Goal: Communication & Community: Answer question/provide support

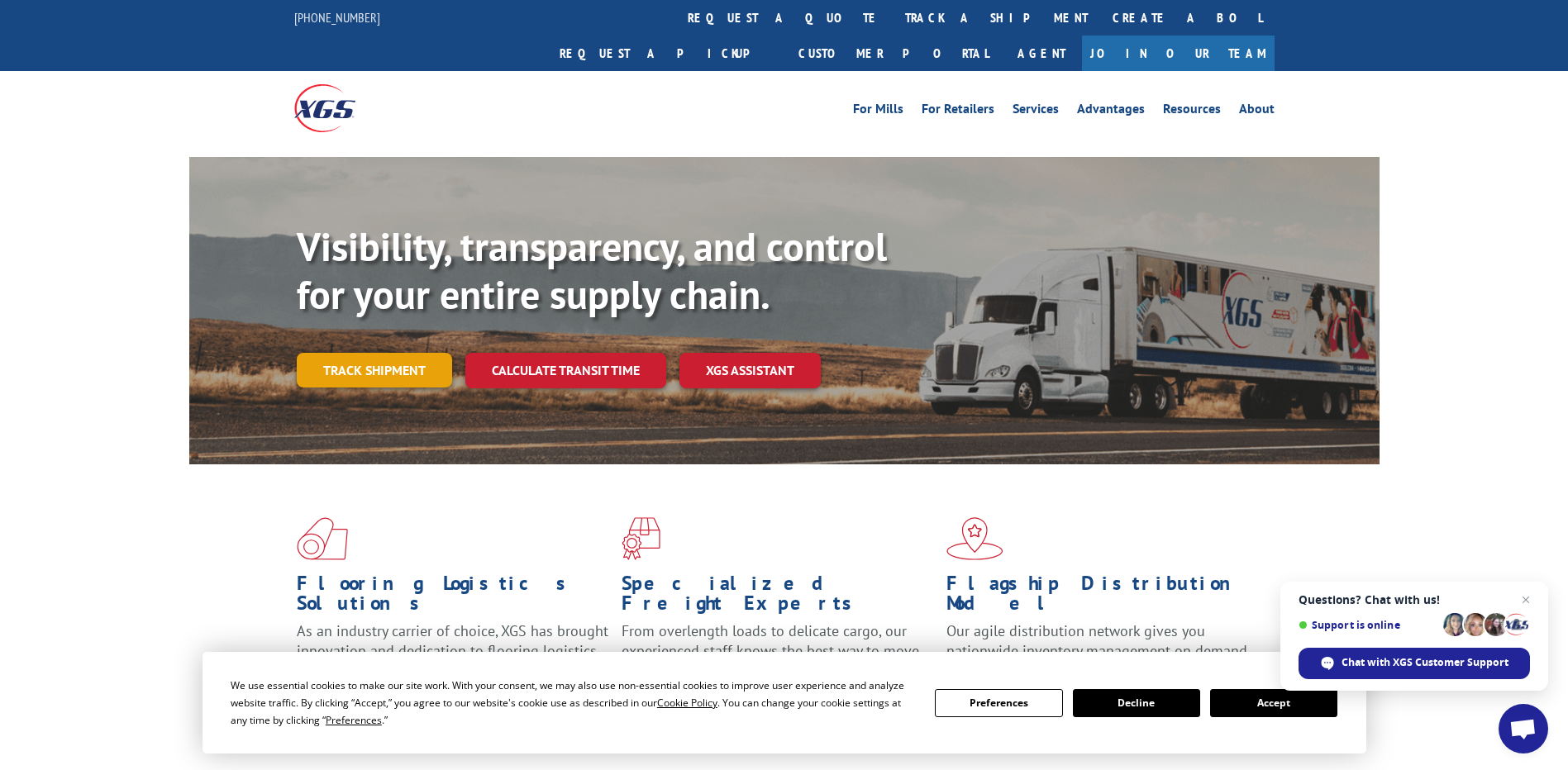
click at [362, 353] on link "Track shipment" at bounding box center [374, 370] width 155 height 35
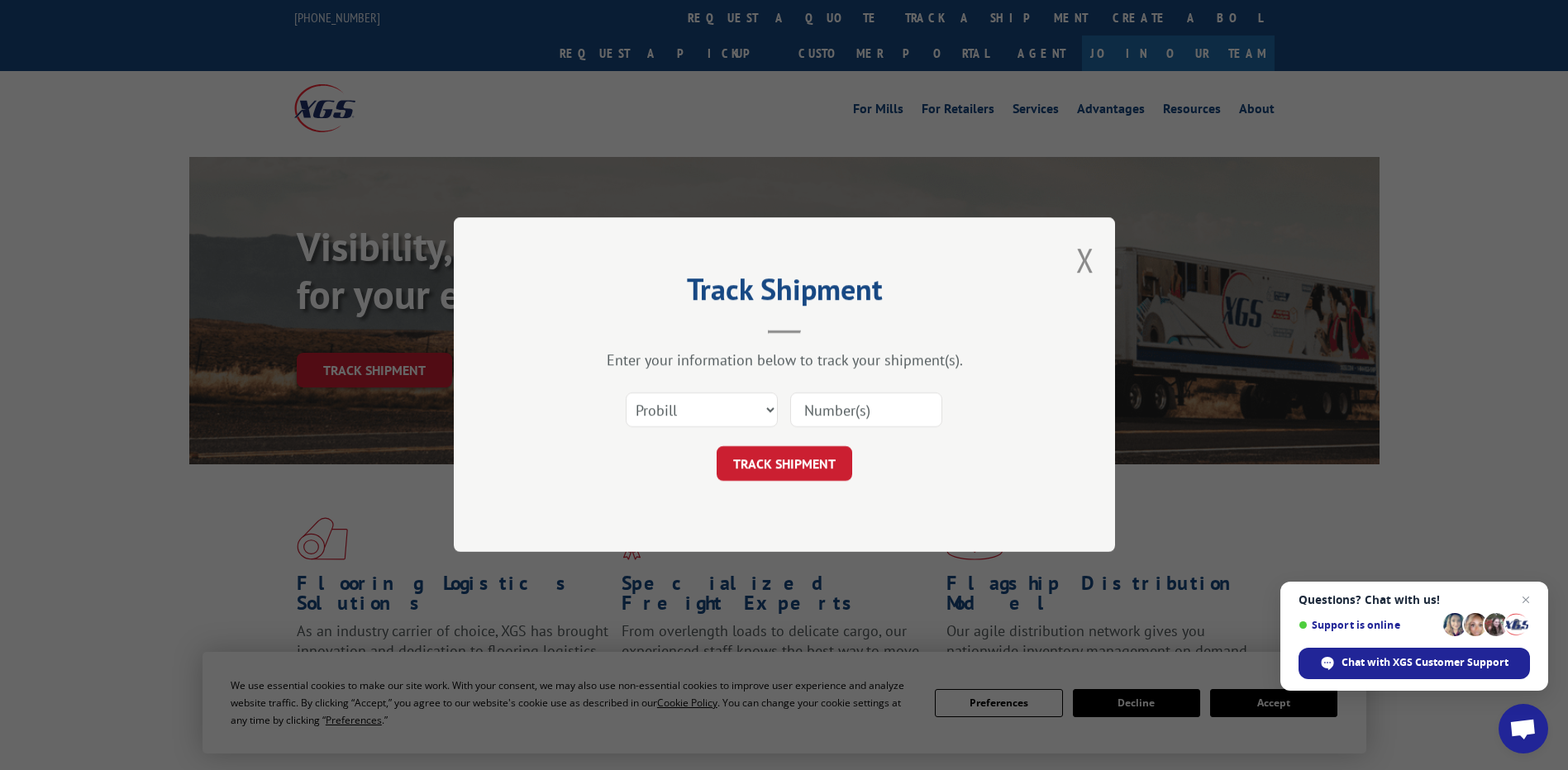
drag, startPoint x: 827, startPoint y: 415, endPoint x: 816, endPoint y: 419, distance: 11.7
click at [827, 415] on input at bounding box center [866, 411] width 152 height 35
paste input "17637941"
type input "17637941"
click at [774, 473] on button "TRACK SHIPMENT" at bounding box center [784, 464] width 136 height 35
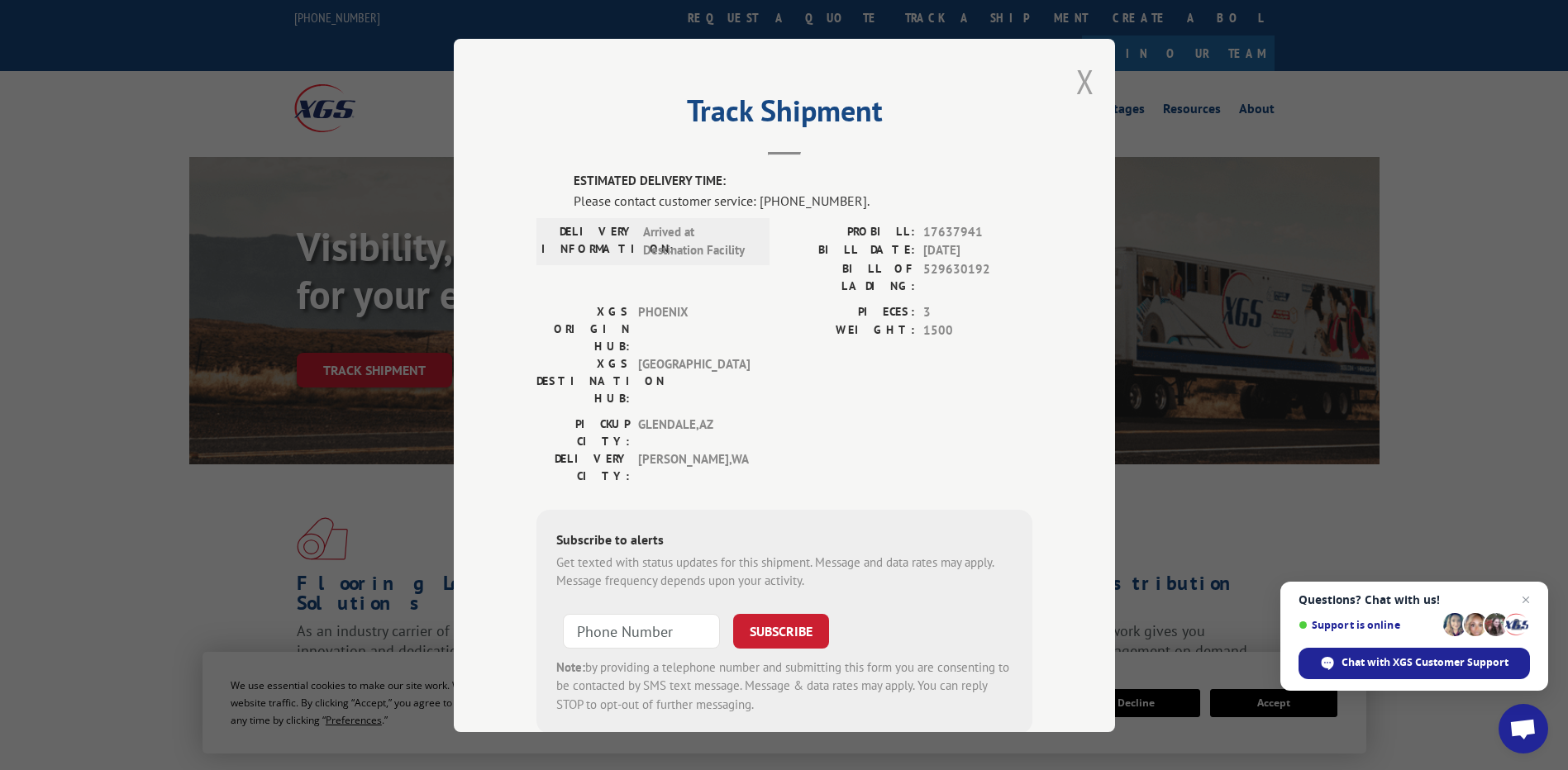
click at [1086, 80] on button "Close modal" at bounding box center [1085, 82] width 18 height 44
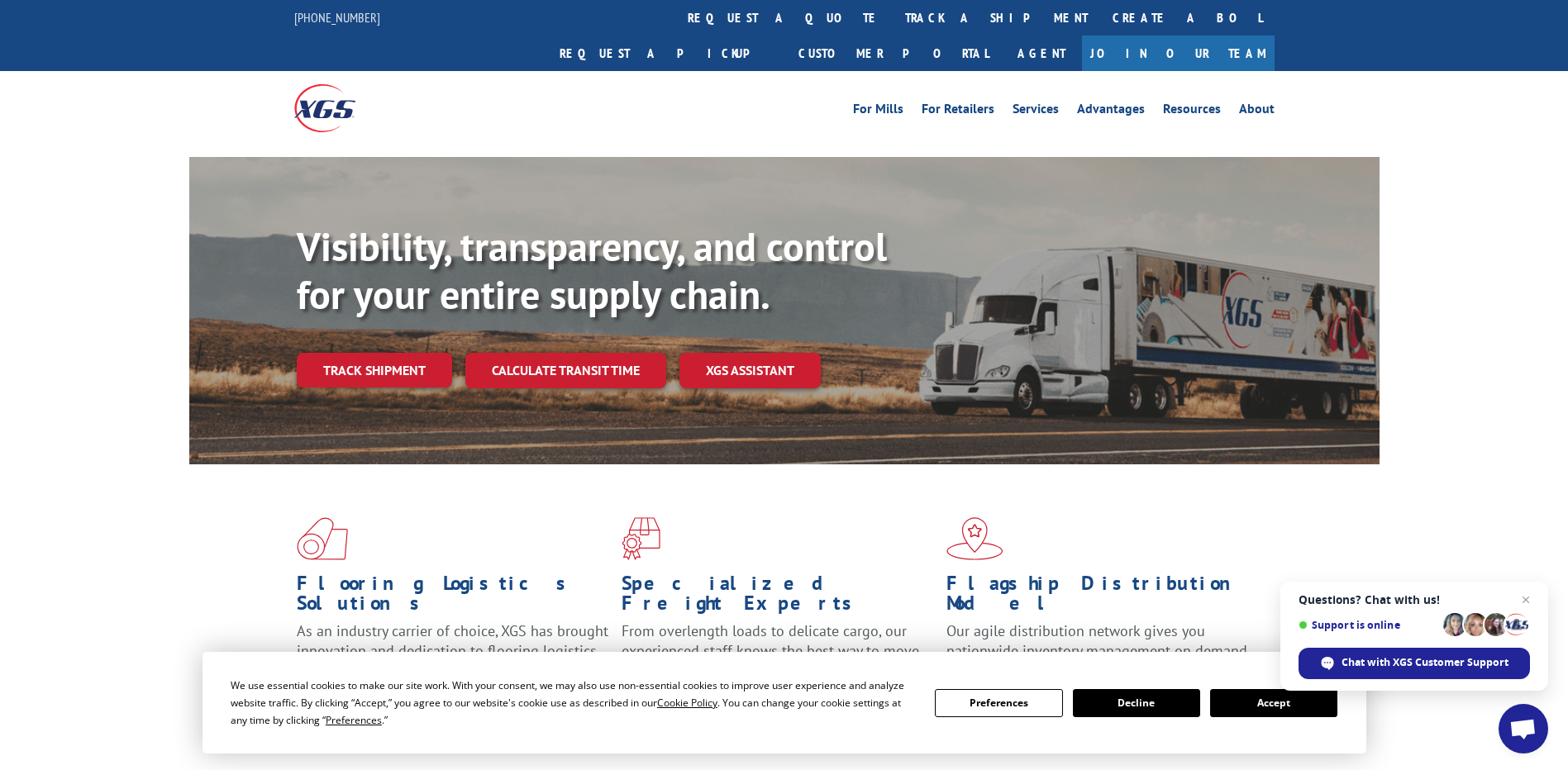
click at [1284, 696] on button "Accept" at bounding box center [1274, 703] width 127 height 29
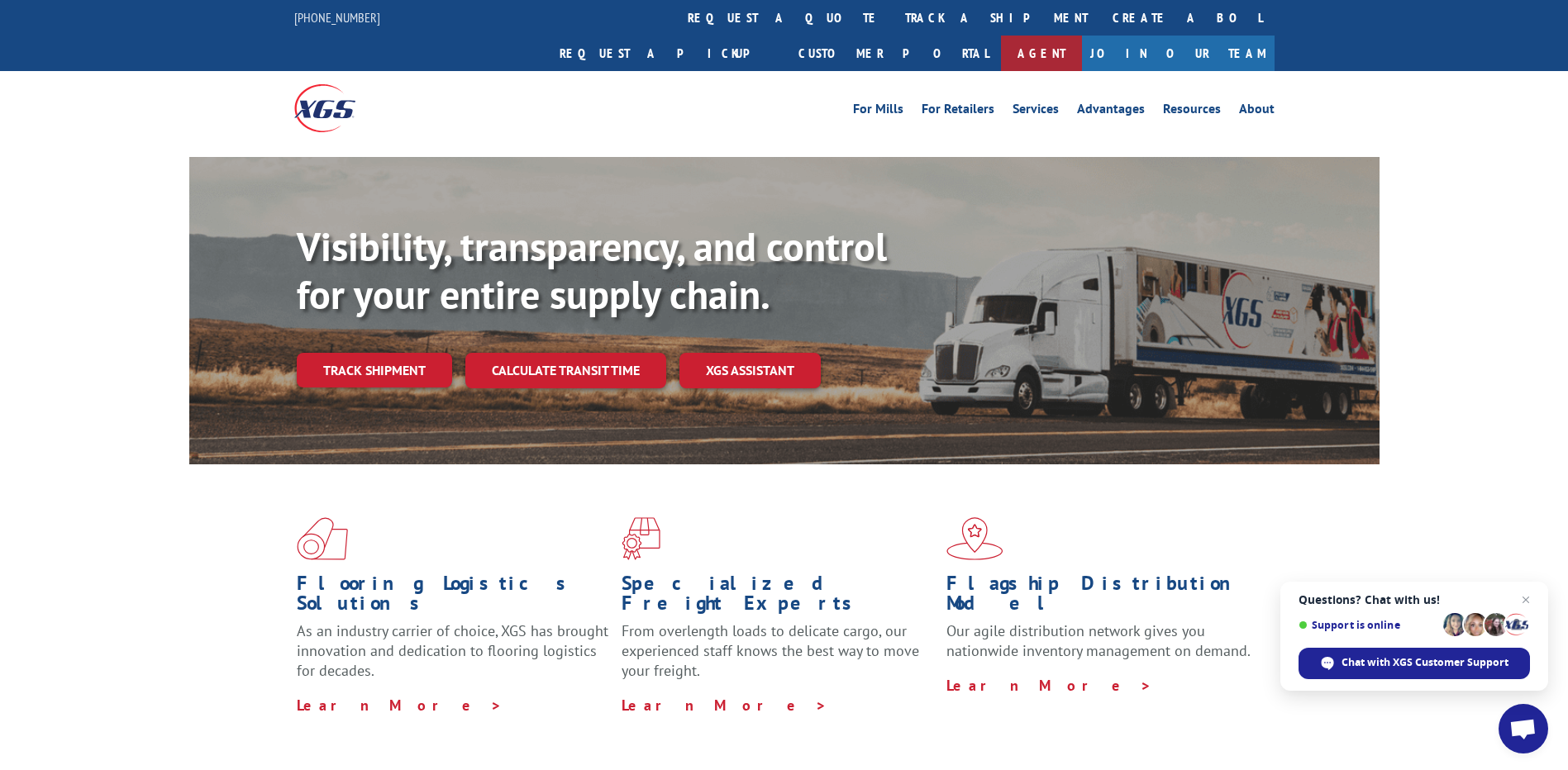
click at [1082, 35] on link "Agent" at bounding box center [1041, 52] width 81 height 35
click at [414, 353] on link "Track shipment" at bounding box center [374, 370] width 155 height 35
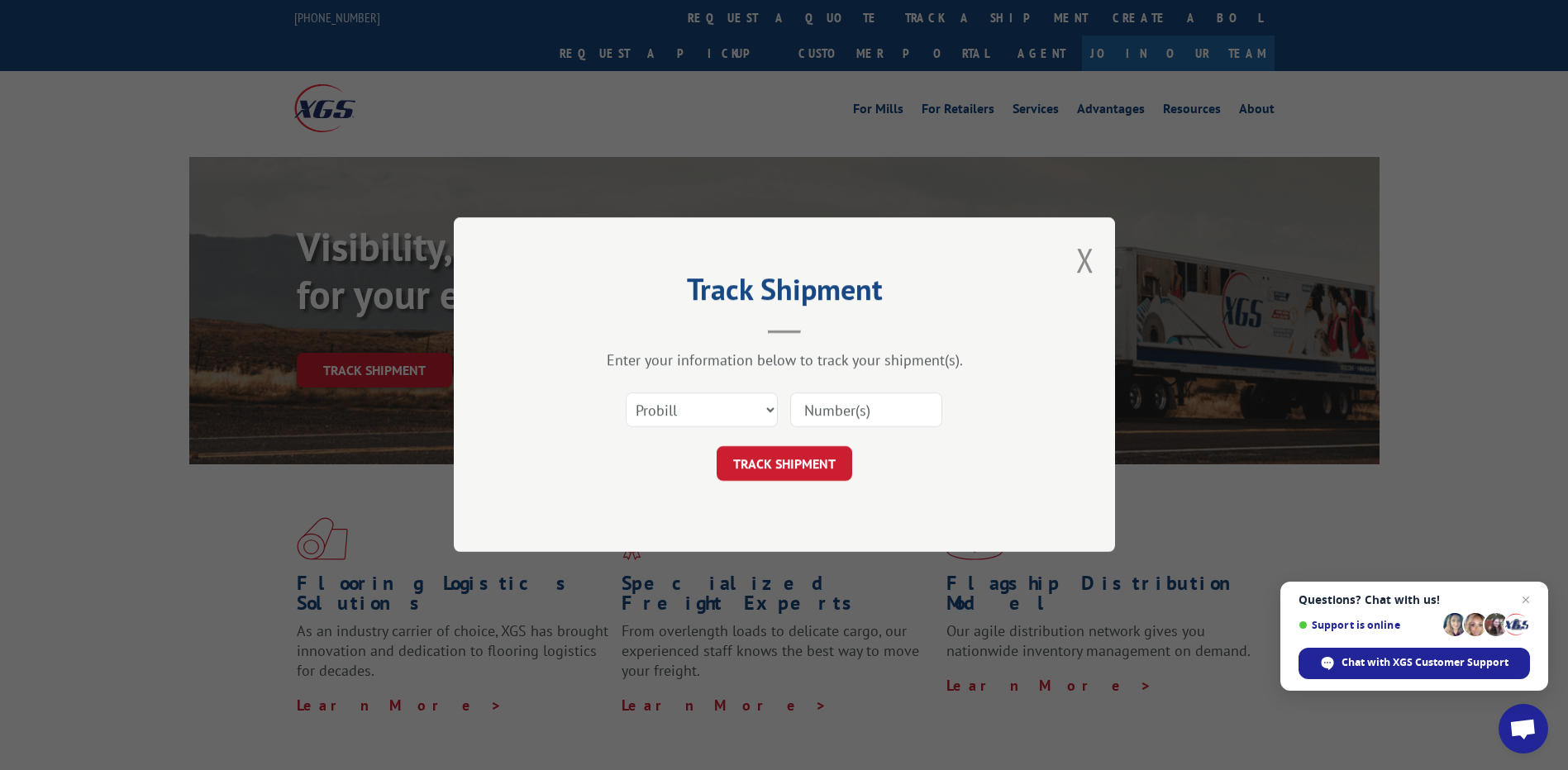
click at [855, 407] on input at bounding box center [866, 411] width 152 height 35
paste input "17637941"
type input "17637941"
click at [810, 455] on button "TRACK SHIPMENT" at bounding box center [784, 464] width 136 height 35
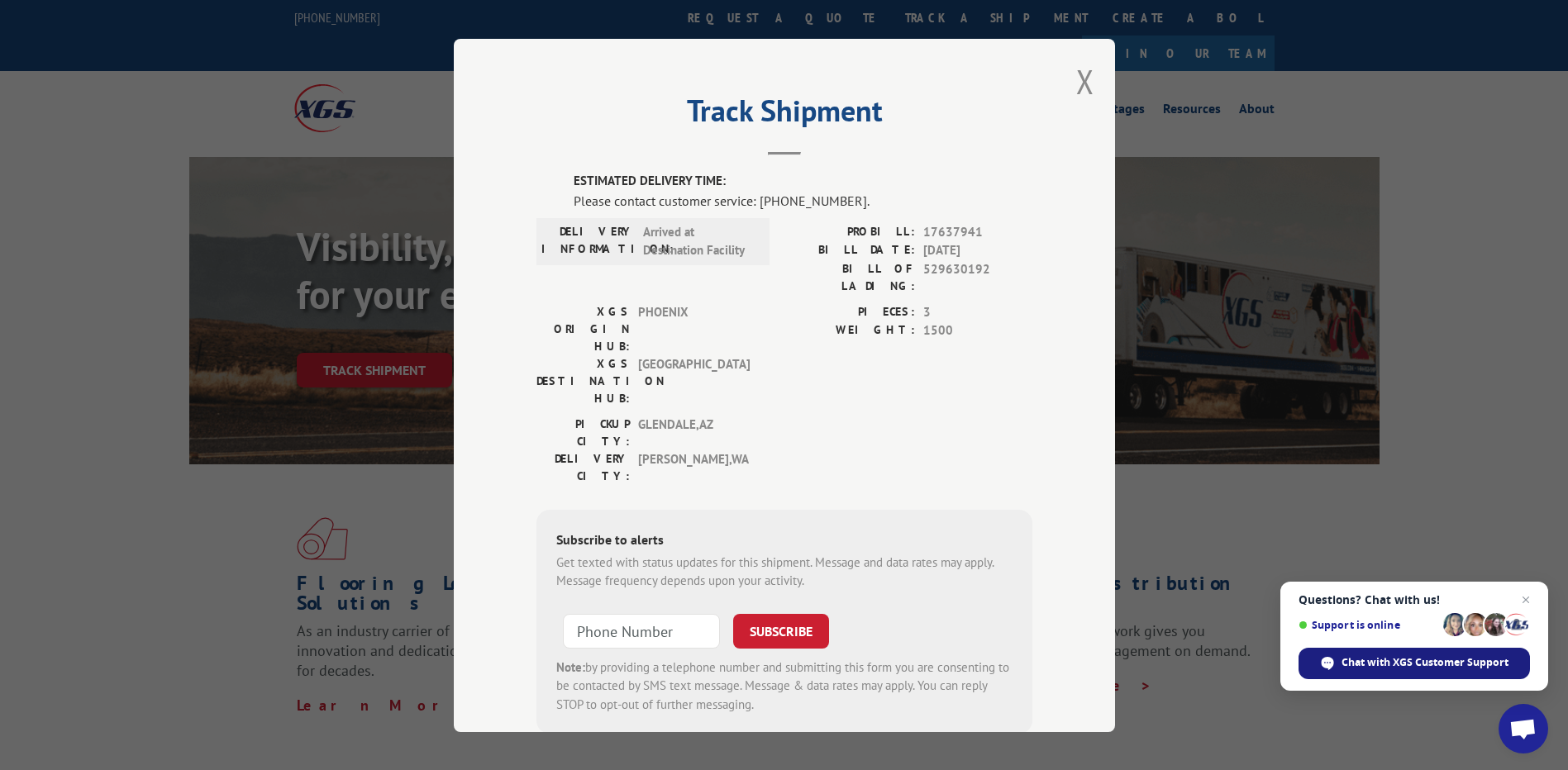
click at [1472, 670] on div "Chat with XGS Customer Support" at bounding box center [1414, 664] width 231 height 31
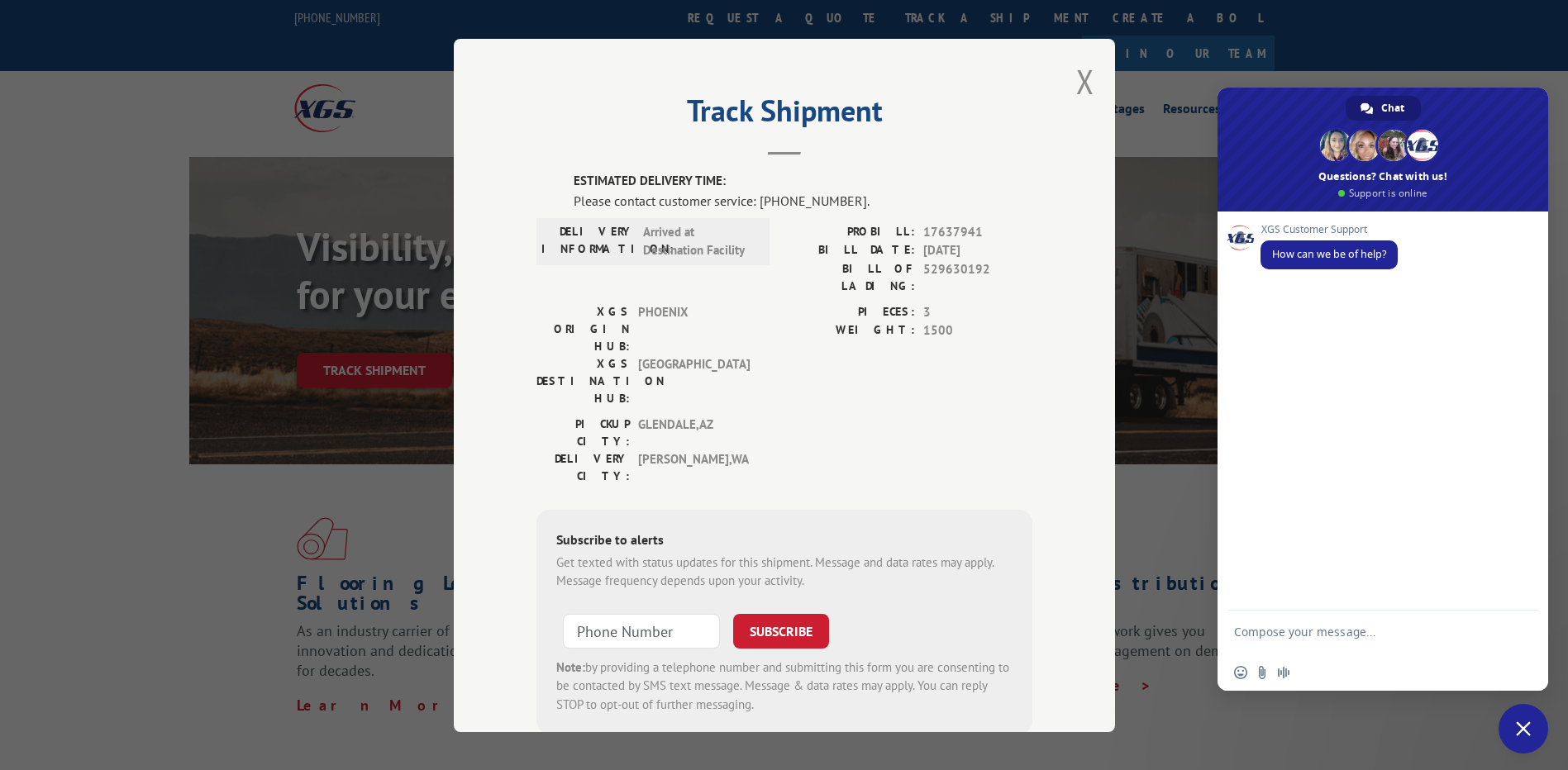
click at [1326, 633] on textarea "Compose your message..." at bounding box center [1365, 639] width 261 height 29
paste textarea "17637941"
drag, startPoint x: 1376, startPoint y: 650, endPoint x: 1191, endPoint y: 599, distance: 191.9
type textarea "Hi can you please check weather this Pro# 17637941 was delivered and if yes ple…"
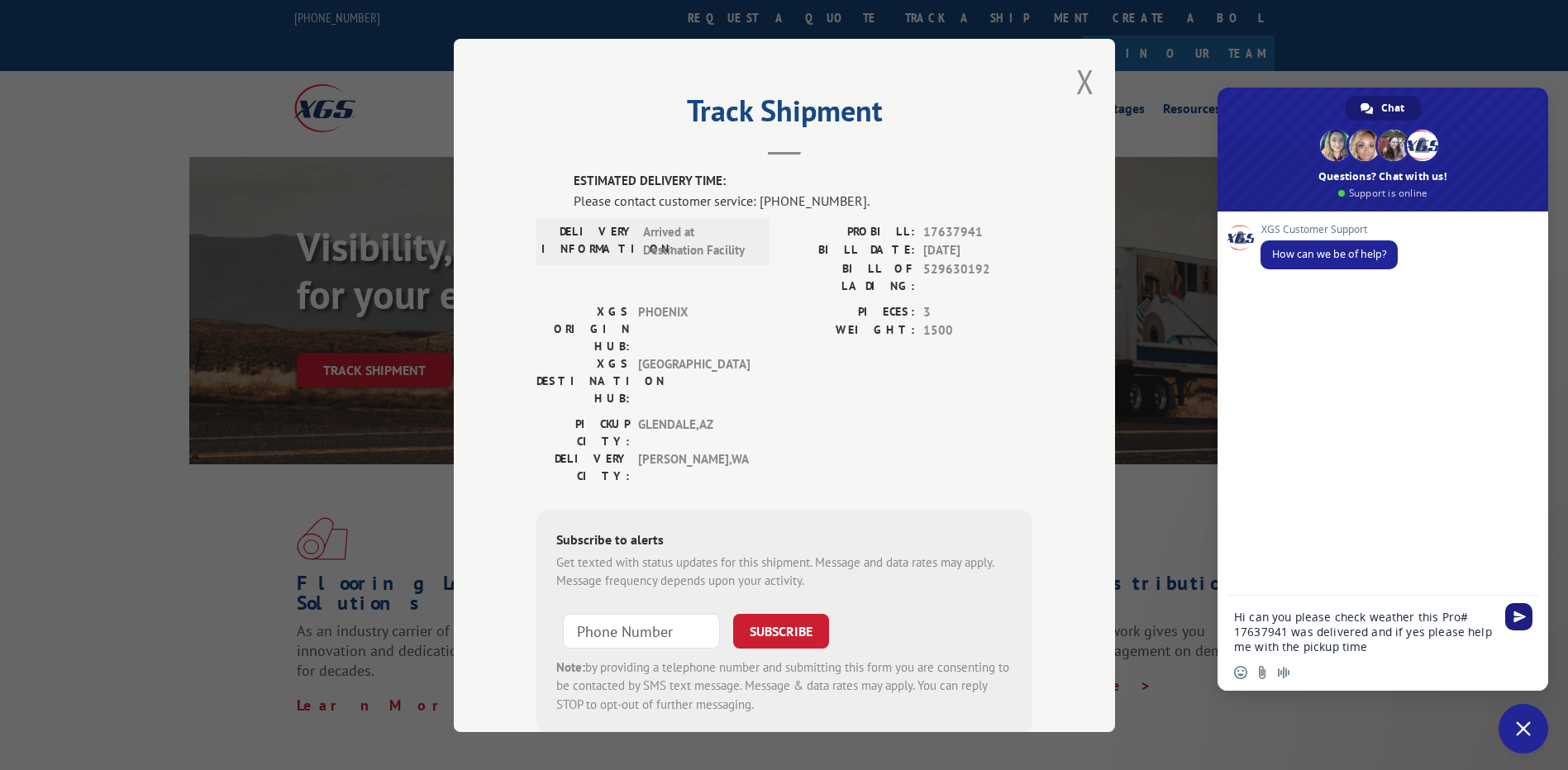
click at [1516, 610] on span "Send" at bounding box center [1519, 617] width 28 height 28
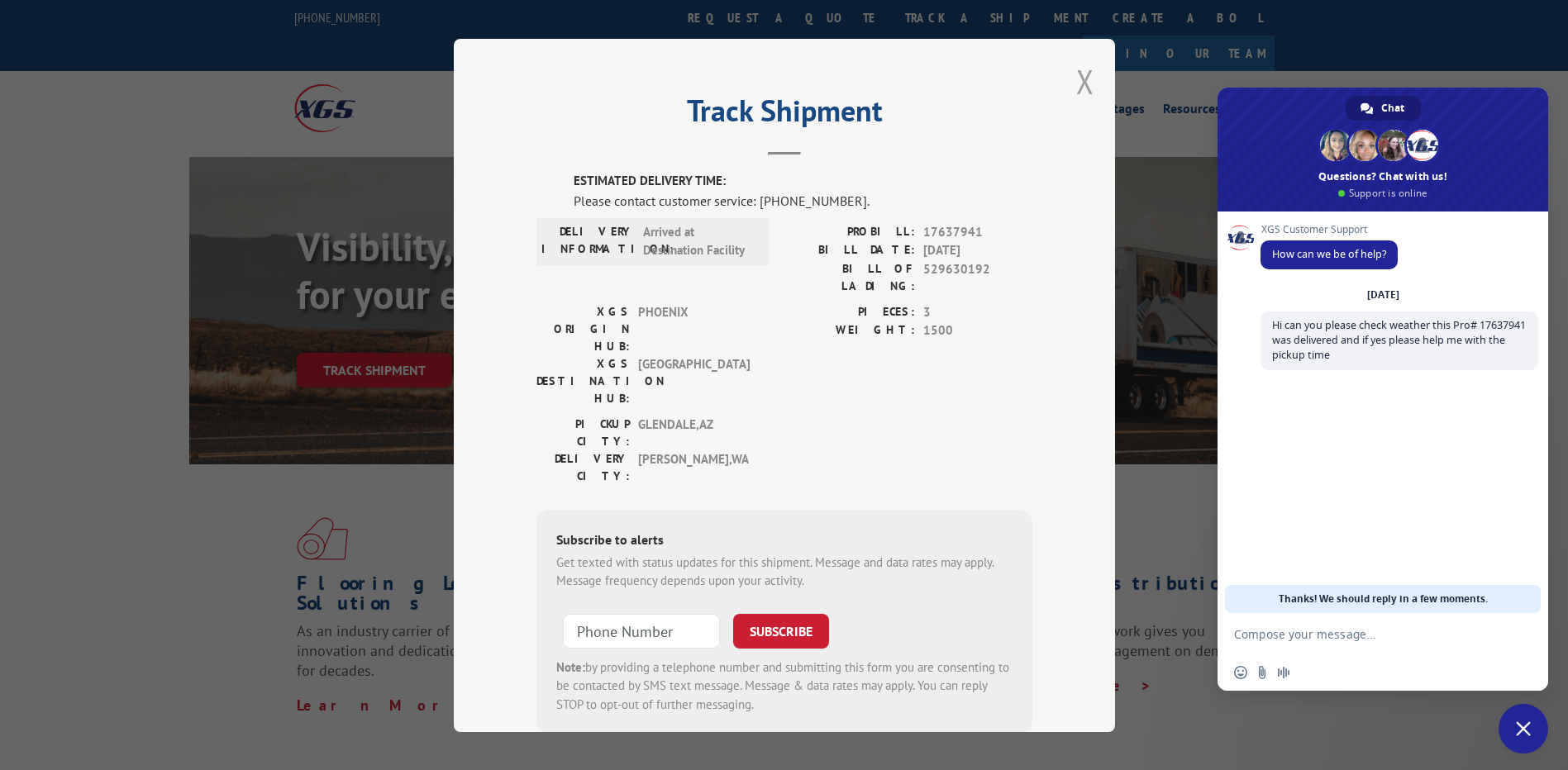
click at [1076, 84] on button "Close modal" at bounding box center [1085, 82] width 18 height 44
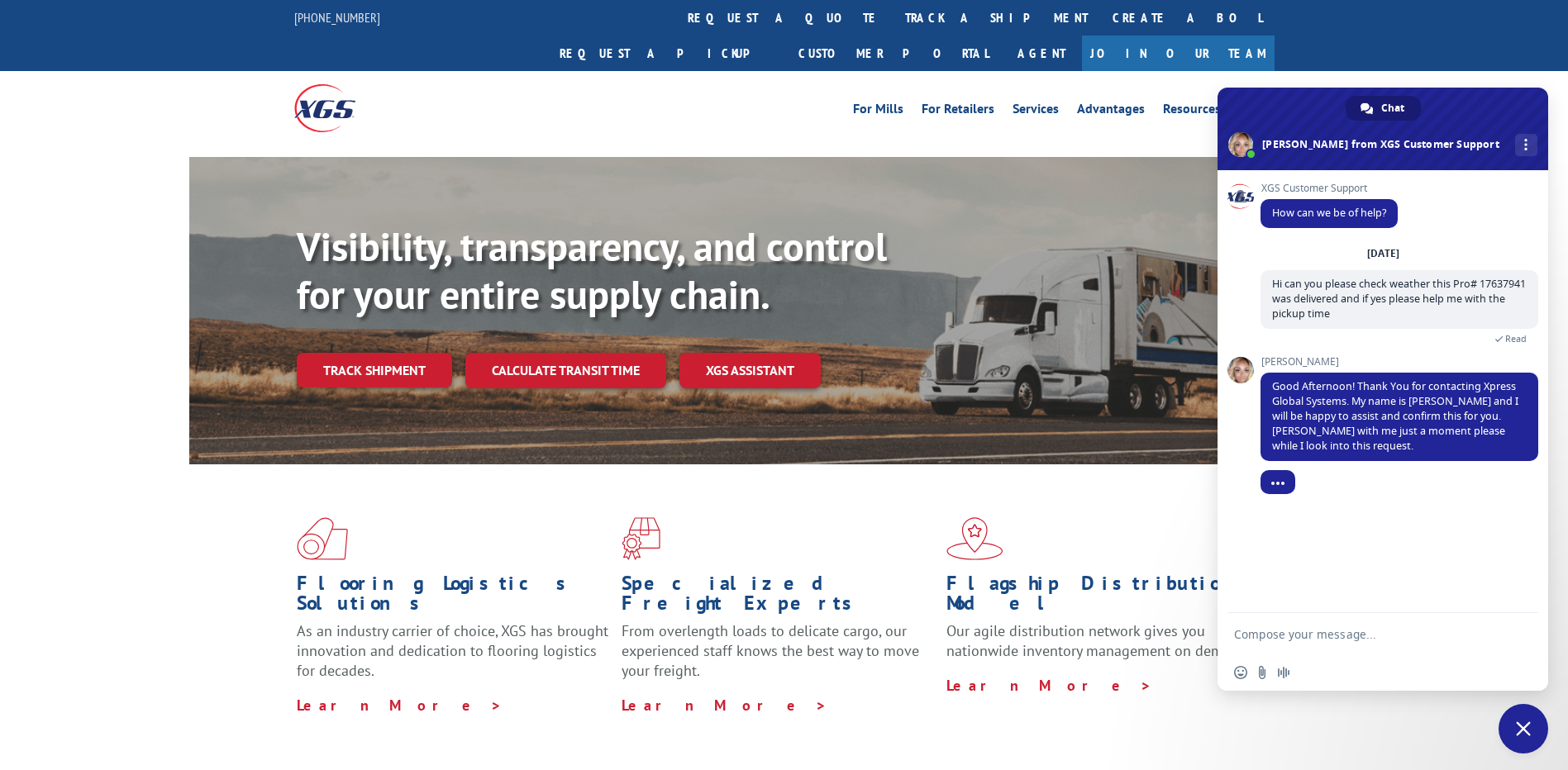
click at [1363, 645] on form at bounding box center [1365, 635] width 261 height 45
click at [1381, 525] on div "XGS Customer Support How can we be of help? Saturday, 11 October Hi can you ple…" at bounding box center [1384, 392] width 331 height 443
click at [1337, 630] on textarea "Compose your message..." at bounding box center [1365, 635] width 261 height 15
type textarea "Sure Thnak you"
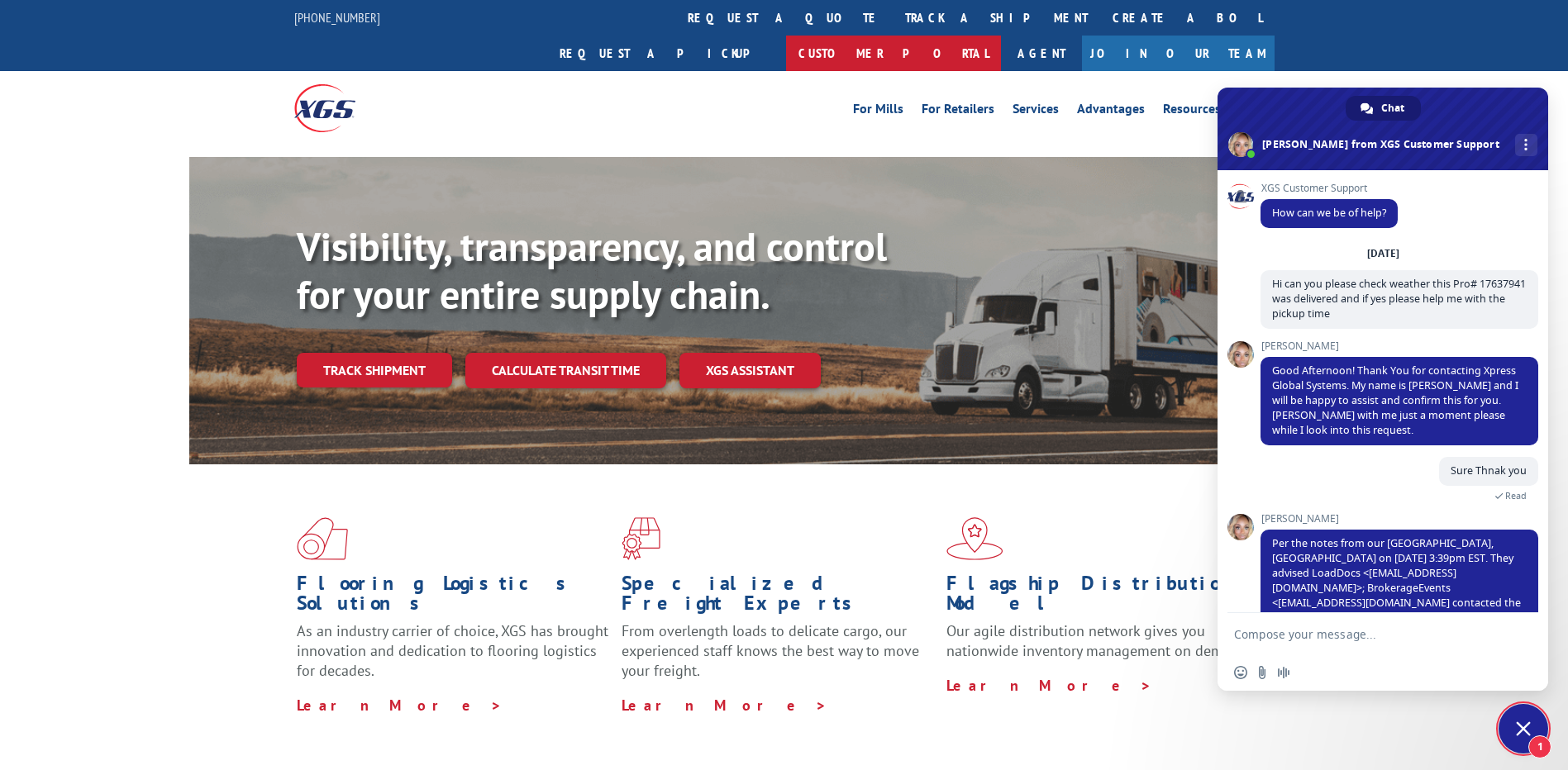
scroll to position [39, 0]
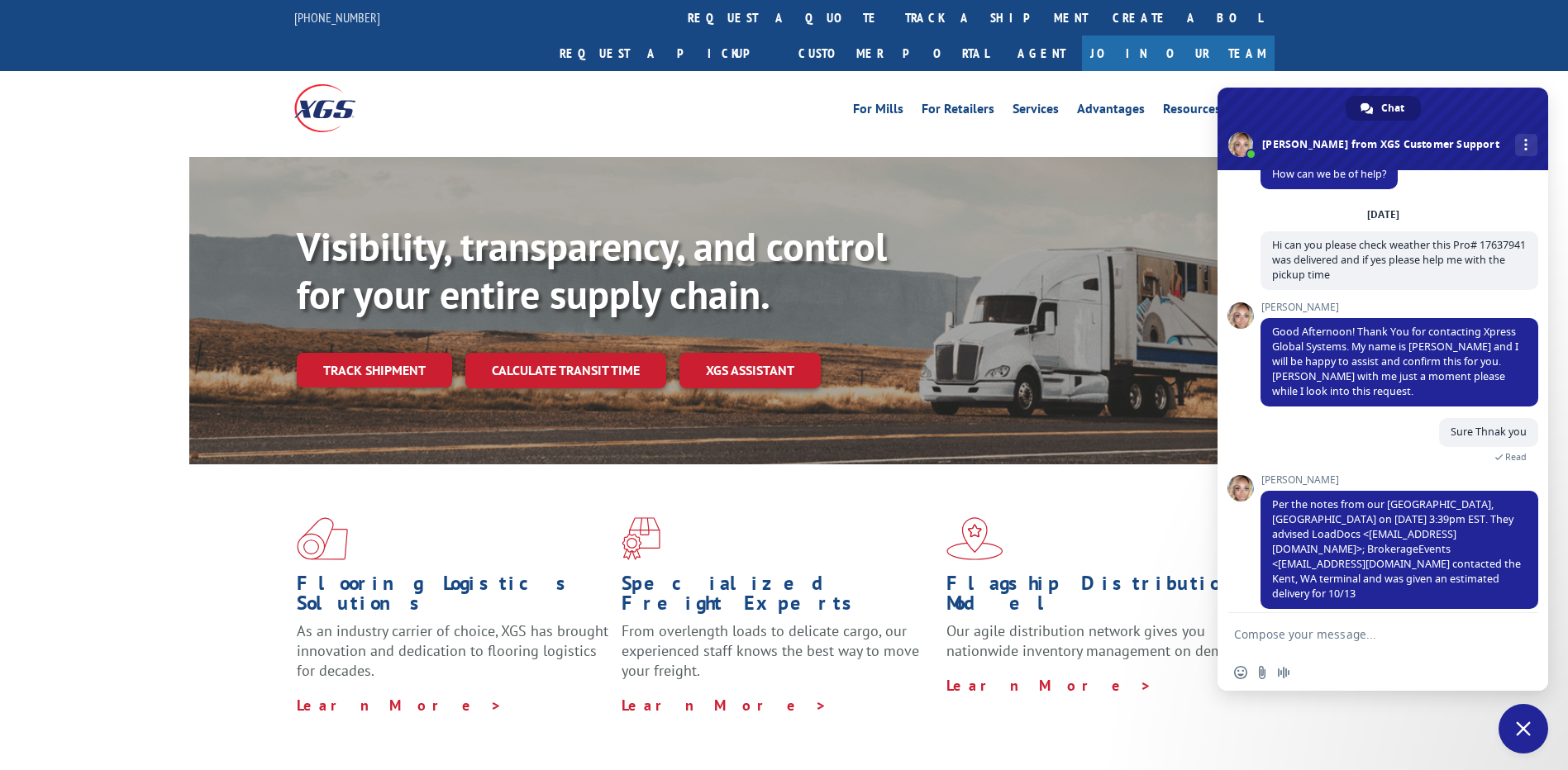
click at [1351, 633] on textarea "Compose your message..." at bounding box center [1365, 635] width 261 height 15
click at [1481, 633] on textarea "Thank you so much also can you please check" at bounding box center [1365, 635] width 261 height 15
click at [1344, 648] on textarea "Thank you so much also can you please check is this billing ch ROBINSPON?" at bounding box center [1365, 639] width 261 height 29
click at [1359, 648] on textarea "Thank you so much also can you please check is this billing ch ROBINSPON?" at bounding box center [1365, 639] width 261 height 29
type textarea "Thank you so much also can you please check is this billing ch ROBINSON?"
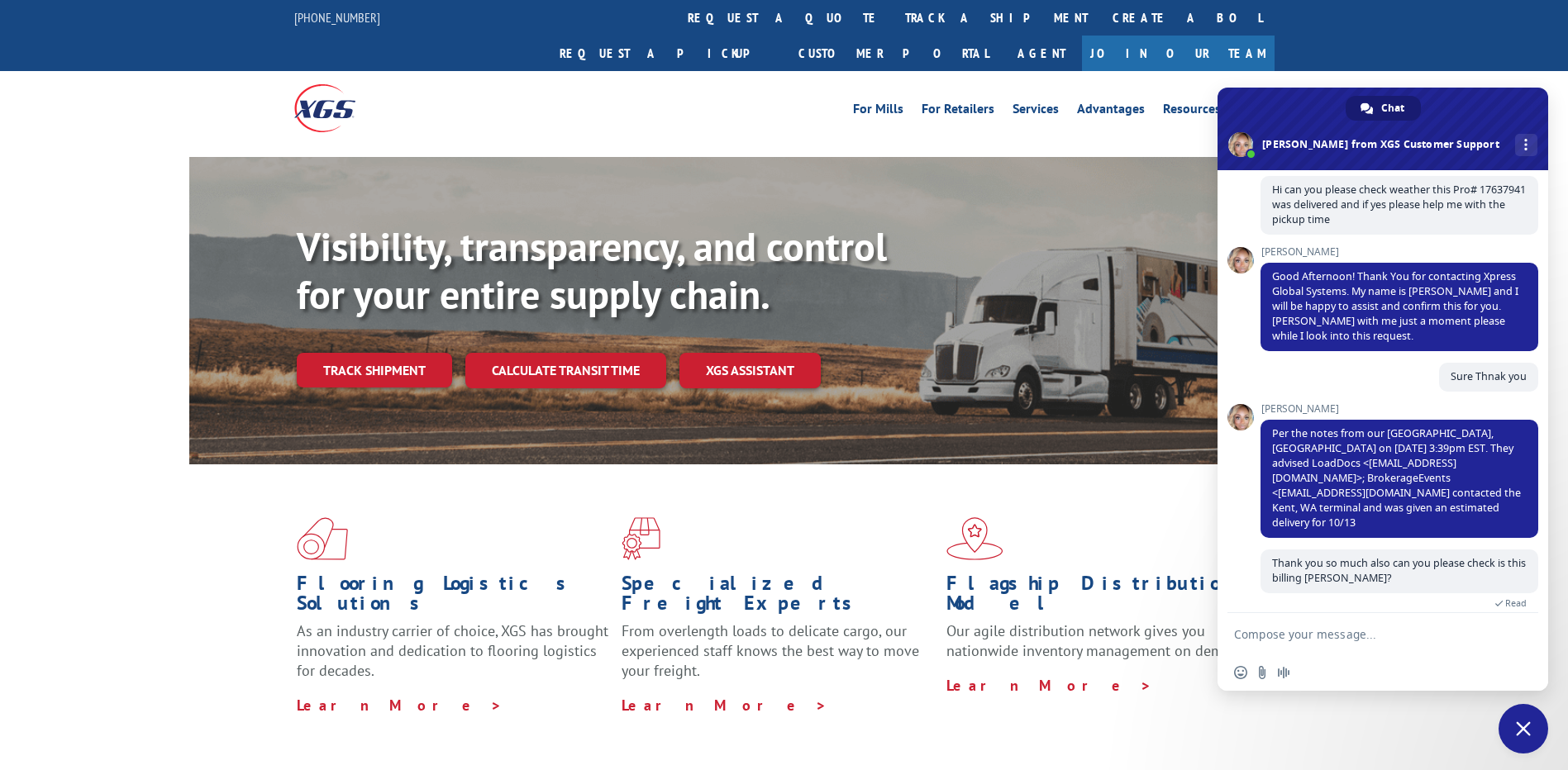
scroll to position [181, 0]
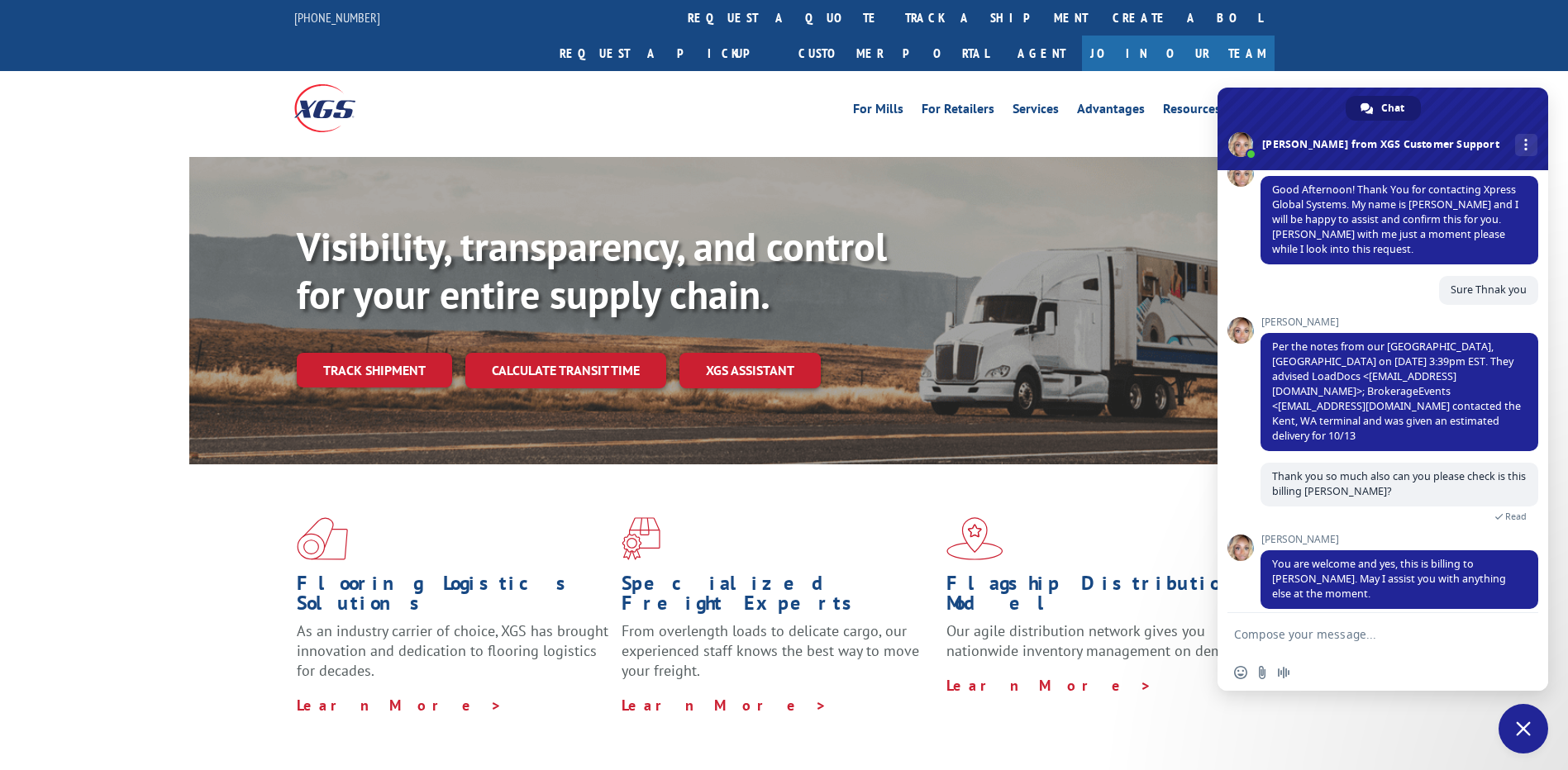
click at [1452, 620] on form at bounding box center [1365, 635] width 261 height 45
click at [1450, 641] on textarea "Compose your message..." at bounding box center [1365, 635] width 261 height 15
type textarea "t"
type textarea "Thats it than k you so much"
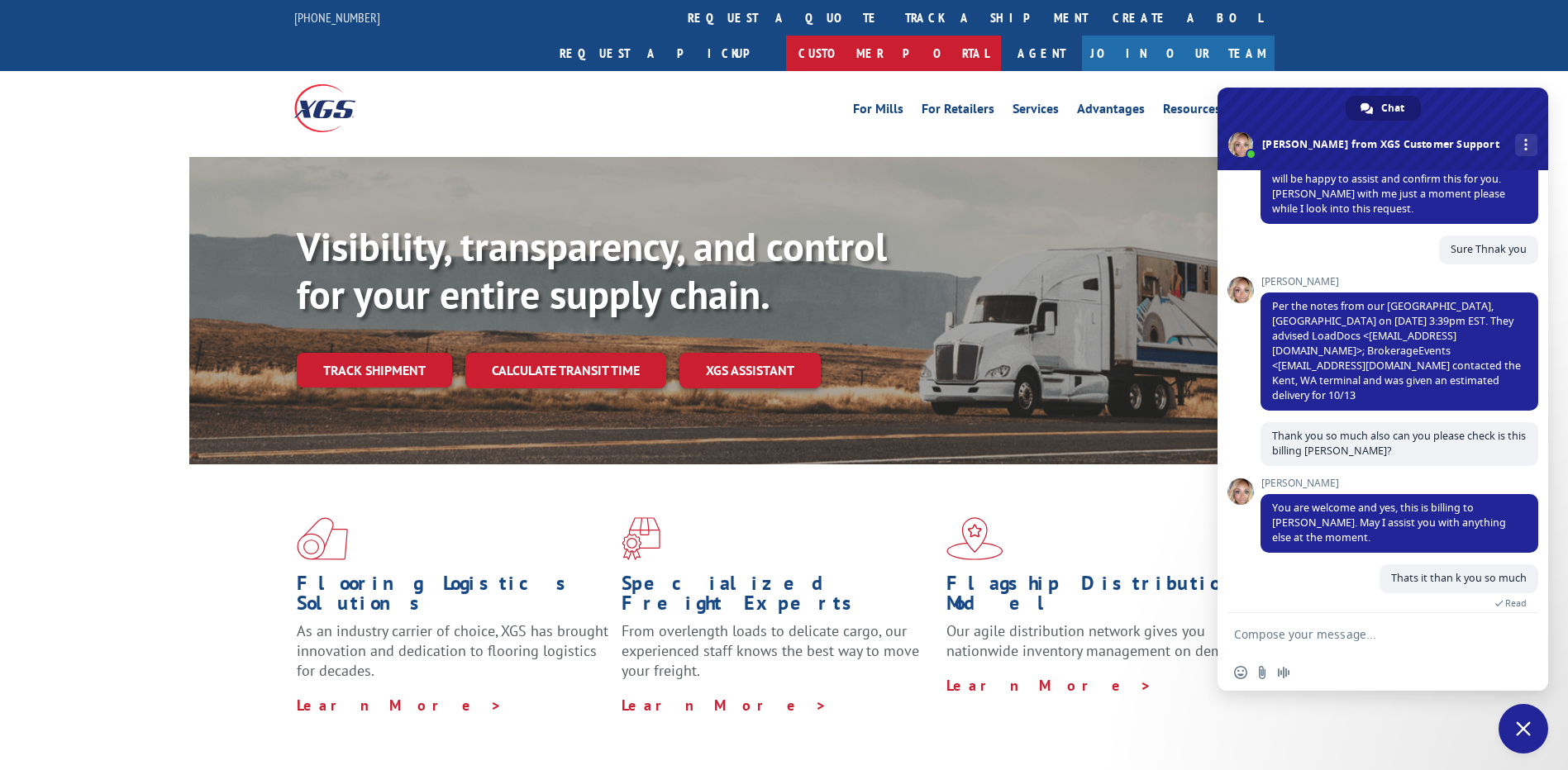
scroll to position [388, 0]
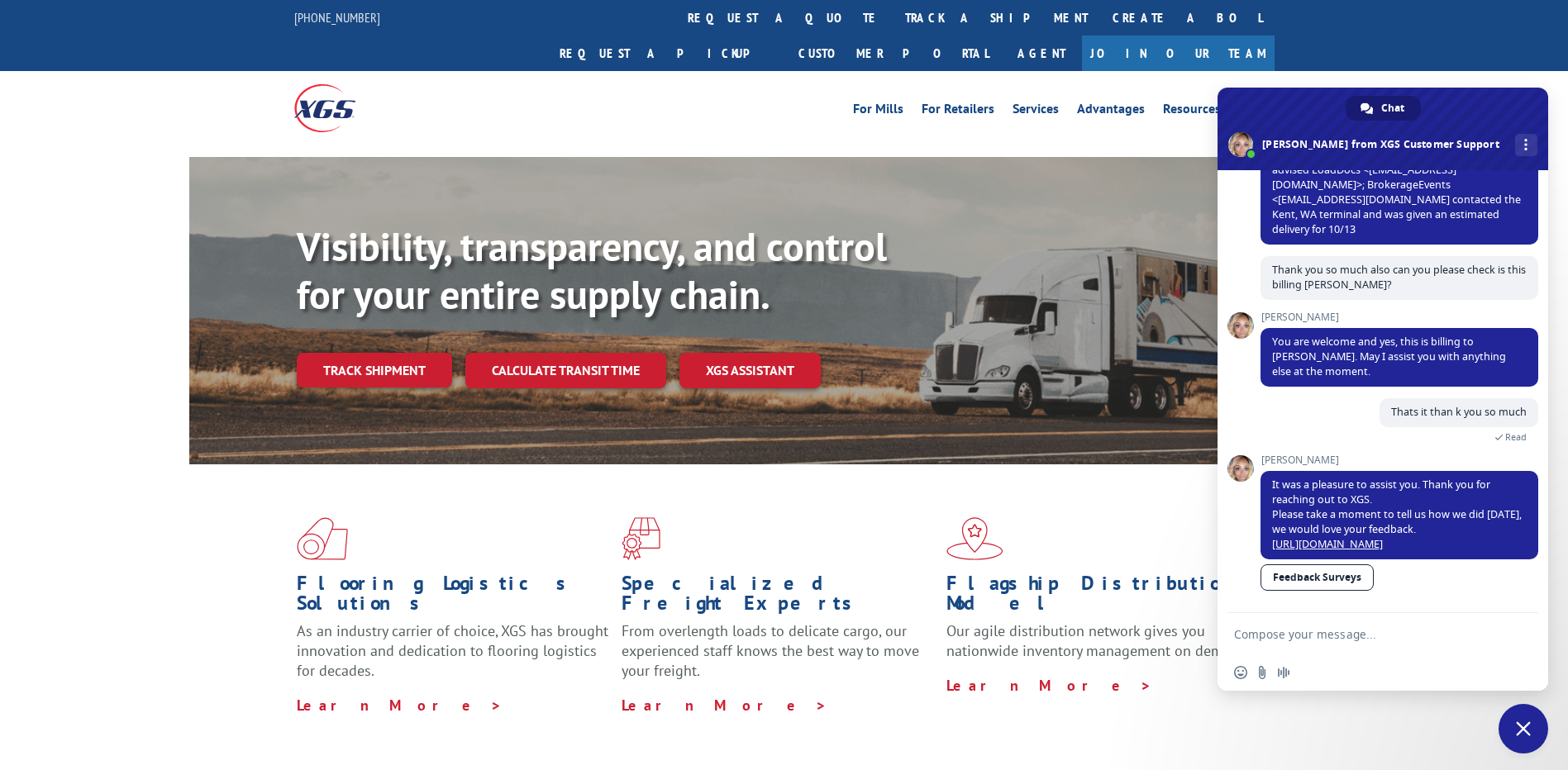
click at [1298, 579] on link "Feedback Surveys" at bounding box center [1317, 578] width 113 height 27
click at [1332, 639] on textarea "Compose your message..." at bounding box center [1365, 635] width 261 height 15
click at [1516, 143] on div "More channels" at bounding box center [1526, 144] width 22 height 22
click at [1106, 157] on div "Visibility, transparency, and control for your entire supply chain. Track shipm…" at bounding box center [784, 326] width 1191 height 339
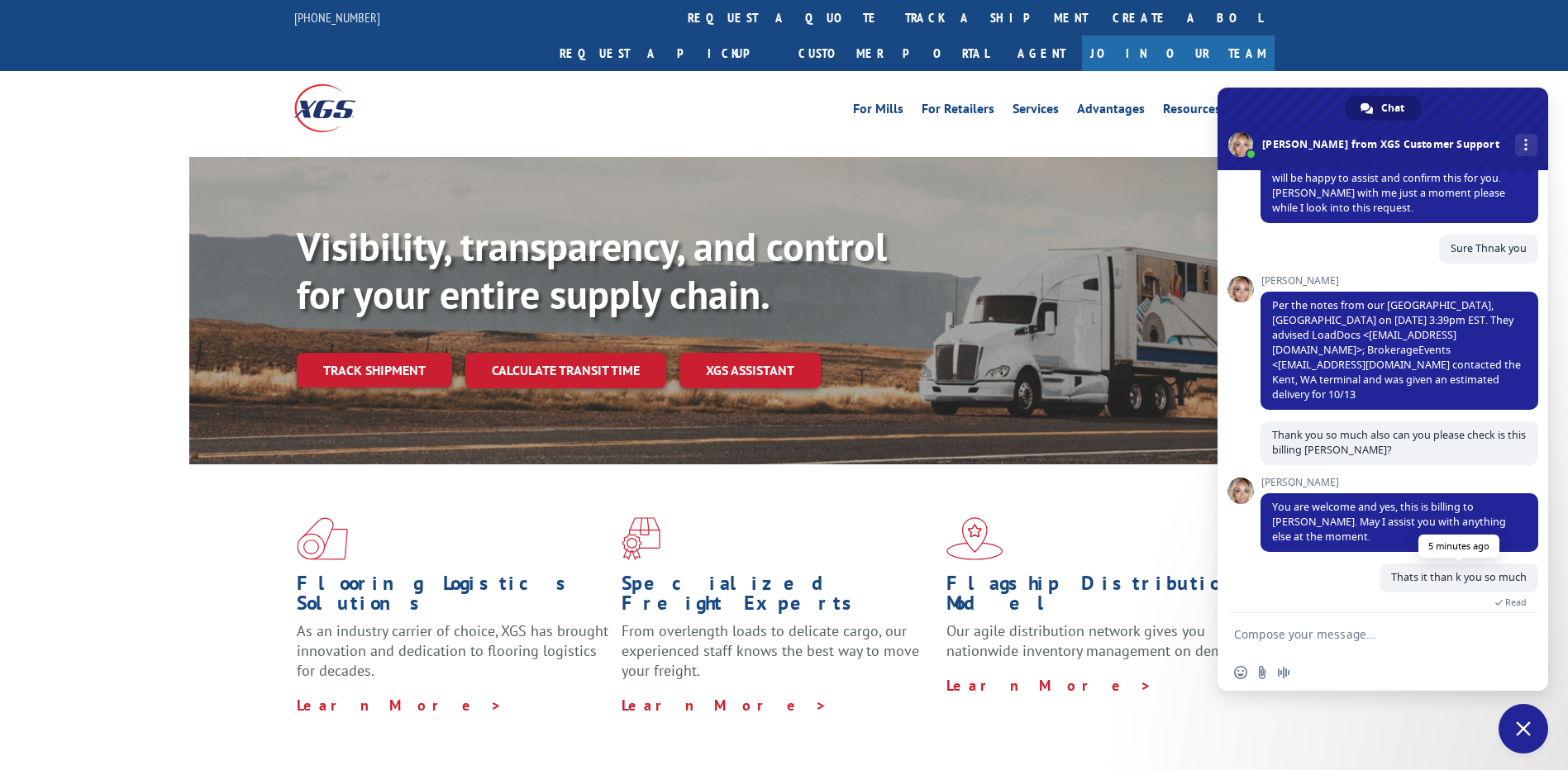
scroll to position [388, 0]
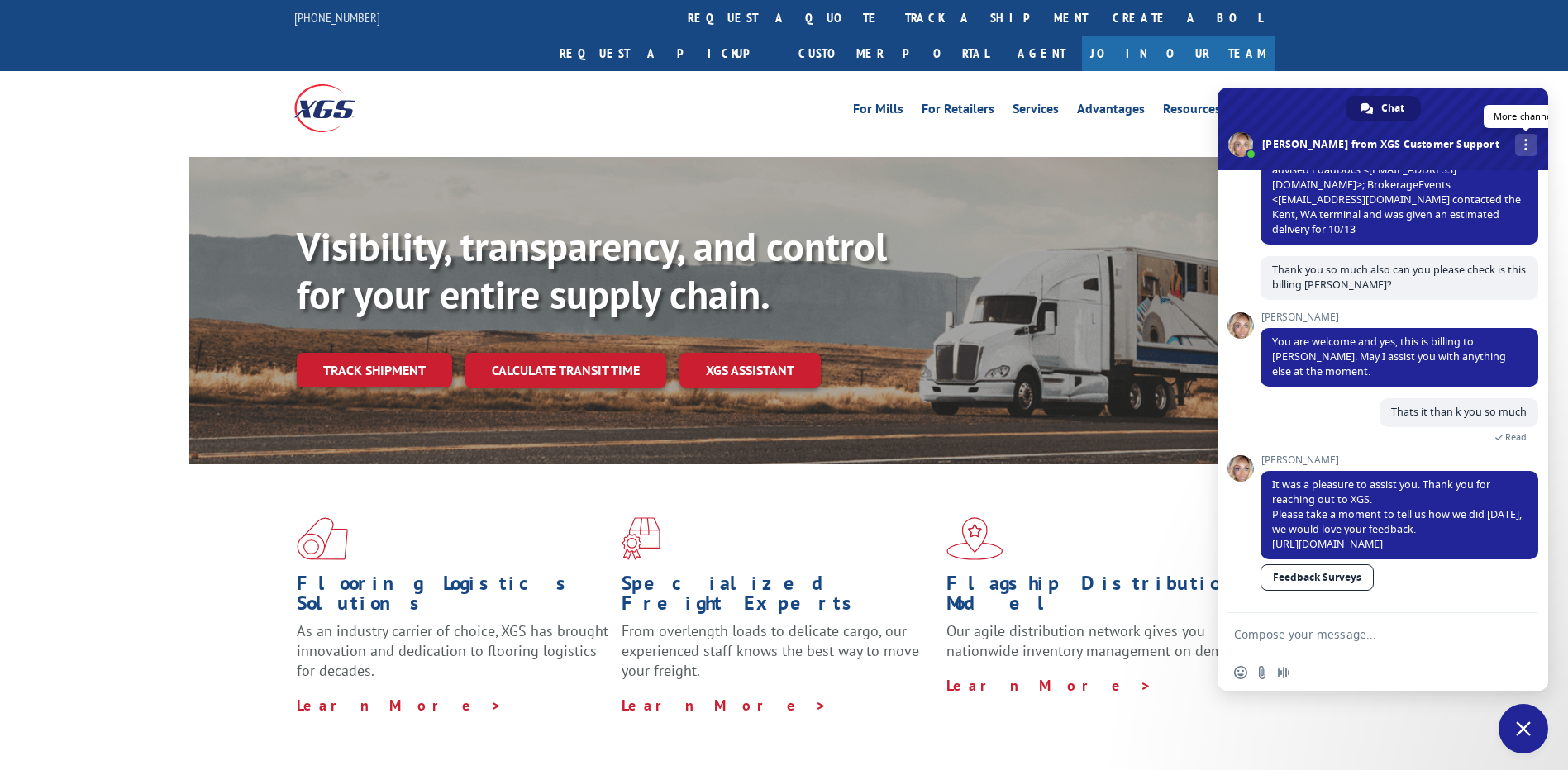
click at [1516, 152] on div "More channels" at bounding box center [1526, 144] width 22 height 22
click at [1139, 176] on div "Visibility, transparency, and control for your entire supply chain. Track shipm…" at bounding box center [784, 326] width 1191 height 339
click at [1335, 71] on div "For Mills For Retailers Services Advantages Resources About For Mills For Retai…" at bounding box center [784, 107] width 1568 height 73
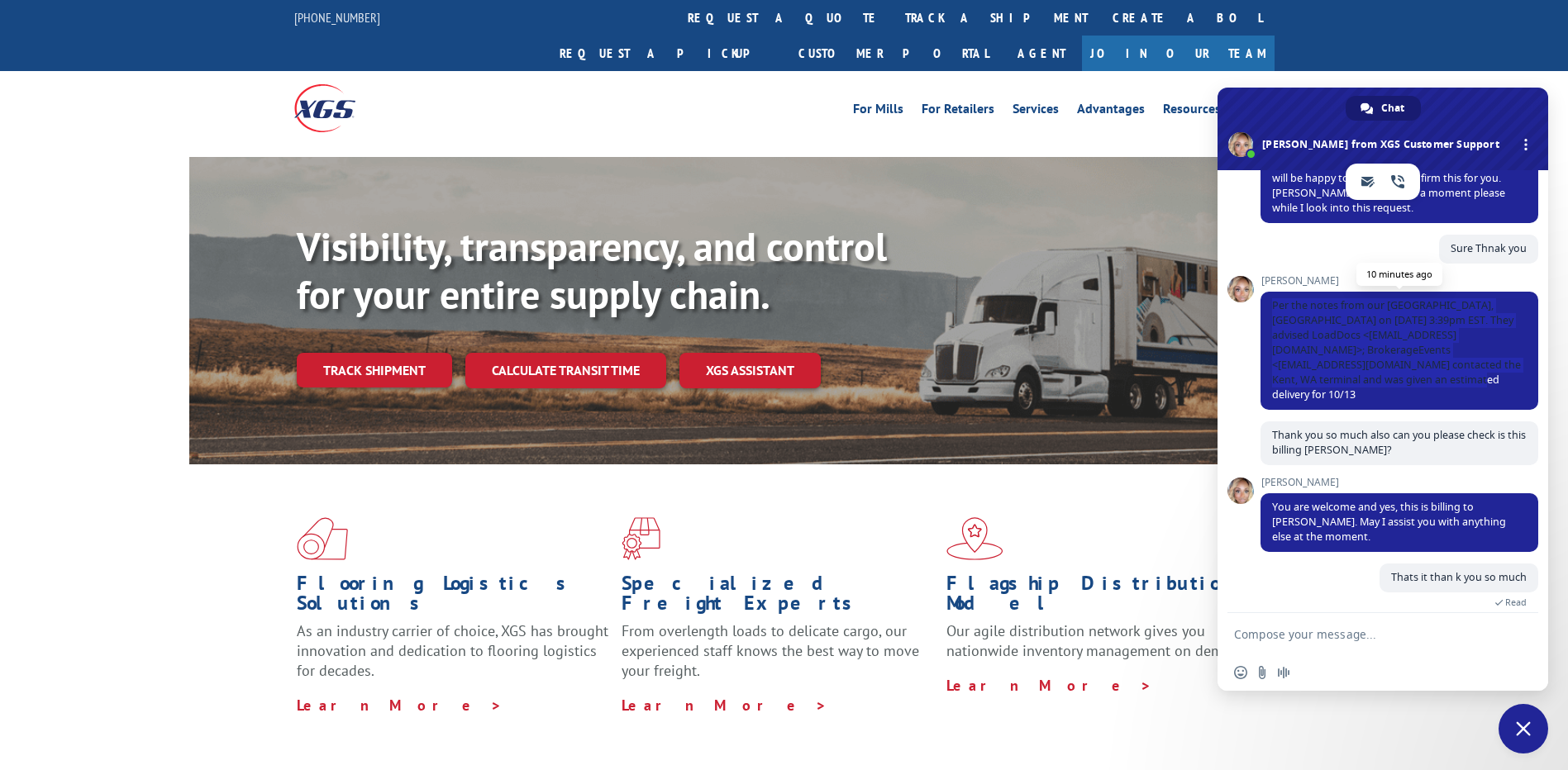
drag, startPoint x: 1271, startPoint y: 310, endPoint x: 1403, endPoint y: 383, distance: 150.8
click at [1403, 383] on span "Per the notes from our Kent, WA terminal on 10/9 at 3:39pm EST. They advised Lo…" at bounding box center [1400, 351] width 278 height 118
copy span "Per the notes from our Kent, WA terminal on 10/9 at 3:39pm EST. They advised Lo…"
